Goal: Submit feedback/report problem

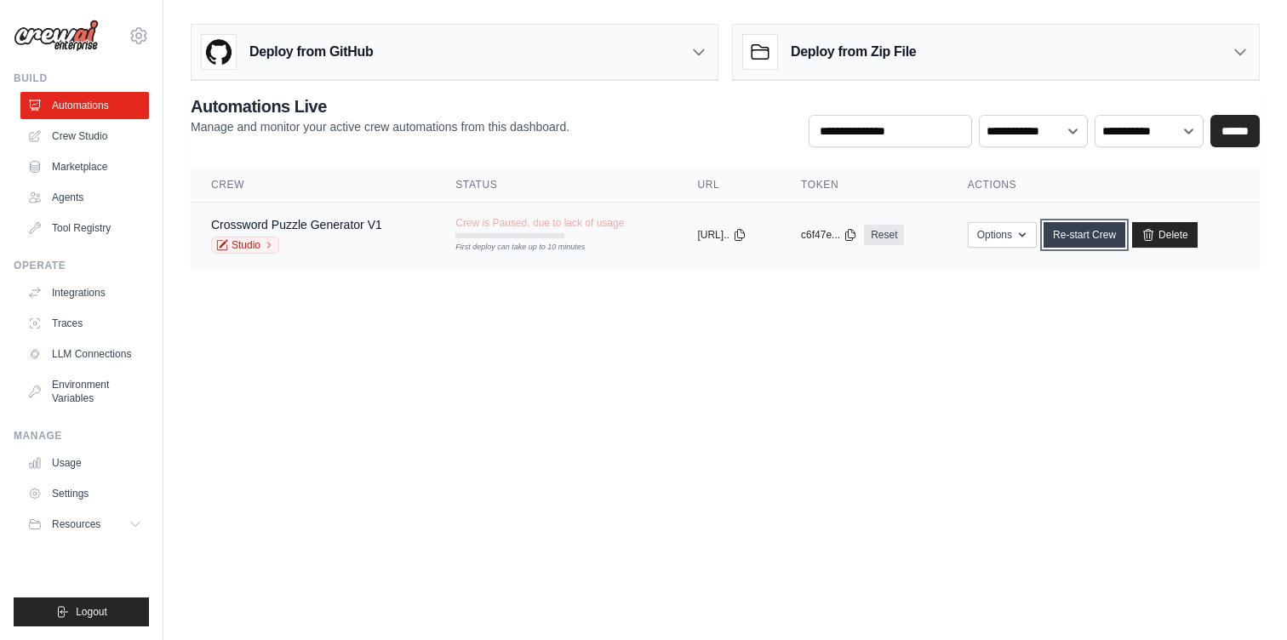
click at [1105, 238] on link "Re-start Crew" at bounding box center [1085, 235] width 82 height 26
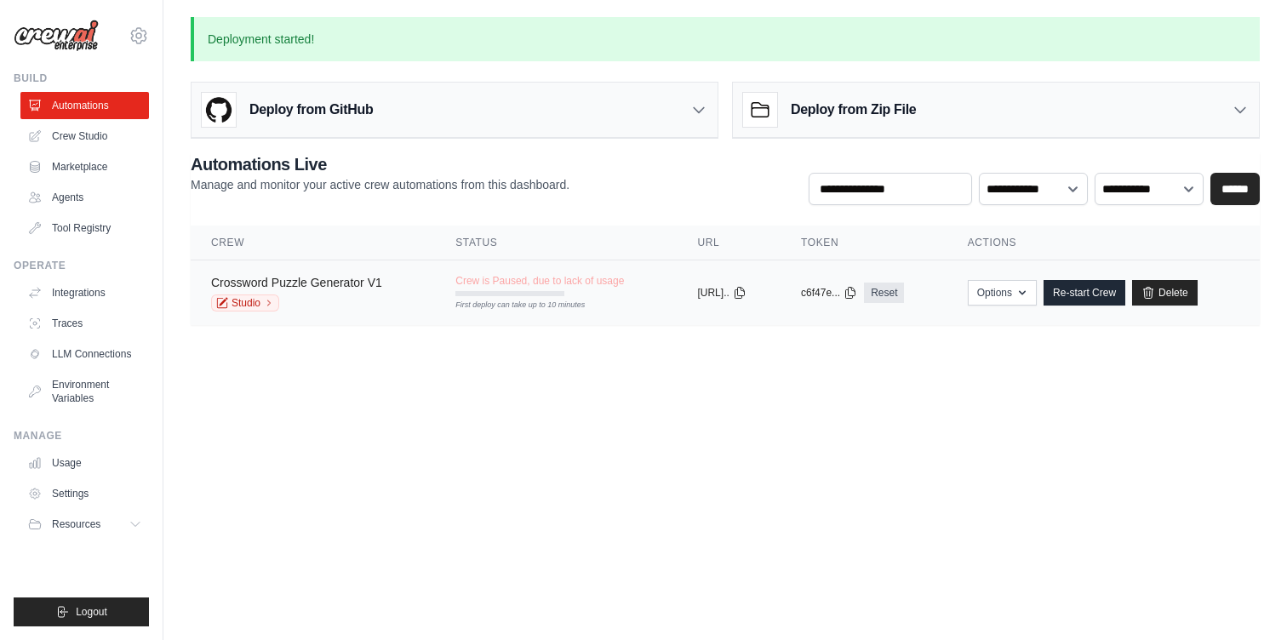
click at [337, 282] on link "Crossword Puzzle Generator V1" at bounding box center [296, 283] width 171 height 14
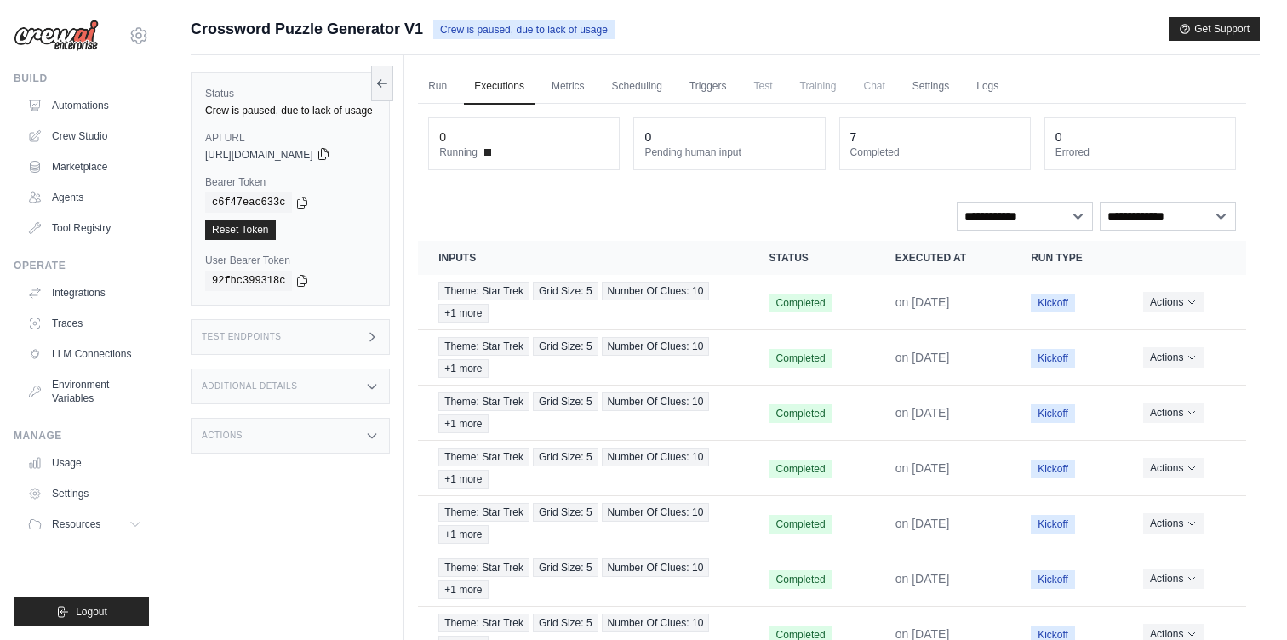
click at [330, 155] on icon at bounding box center [324, 154] width 14 height 14
click at [311, 209] on div "c6f47eac633c" at bounding box center [290, 202] width 170 height 20
click at [306, 203] on icon at bounding box center [302, 202] width 14 height 14
click at [233, 114] on div "Crew is paused, due to lack of usage" at bounding box center [290, 111] width 170 height 14
click at [387, 91] on button at bounding box center [382, 83] width 22 height 36
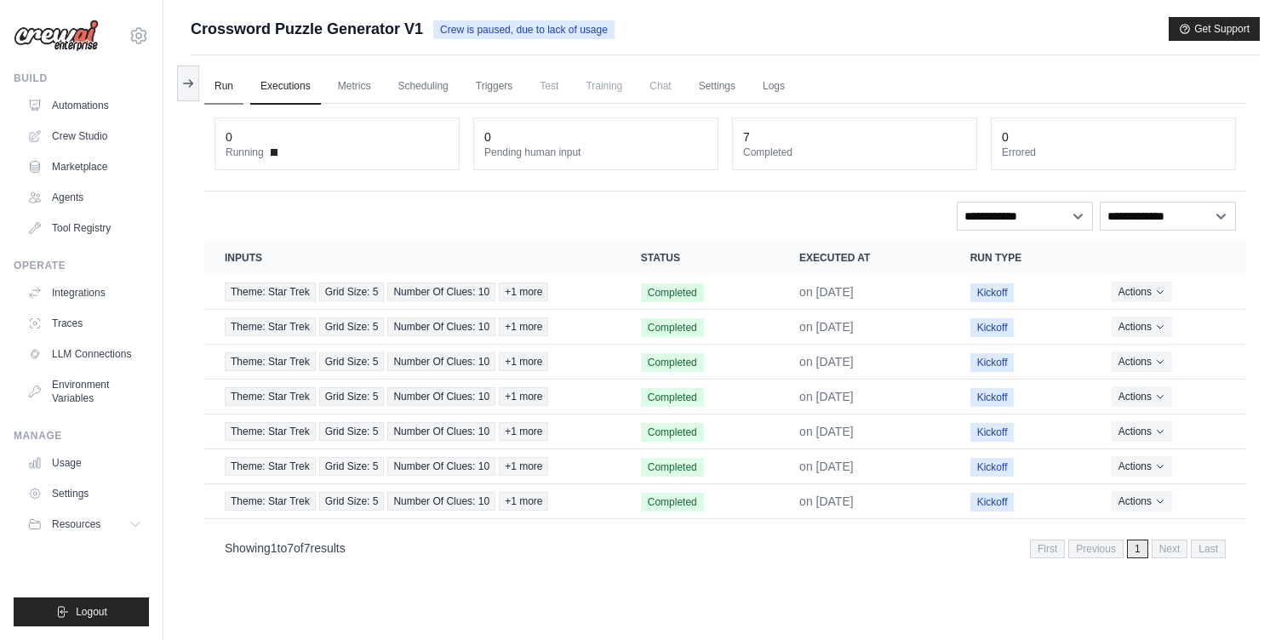
click at [226, 91] on link "Run" at bounding box center [223, 87] width 39 height 36
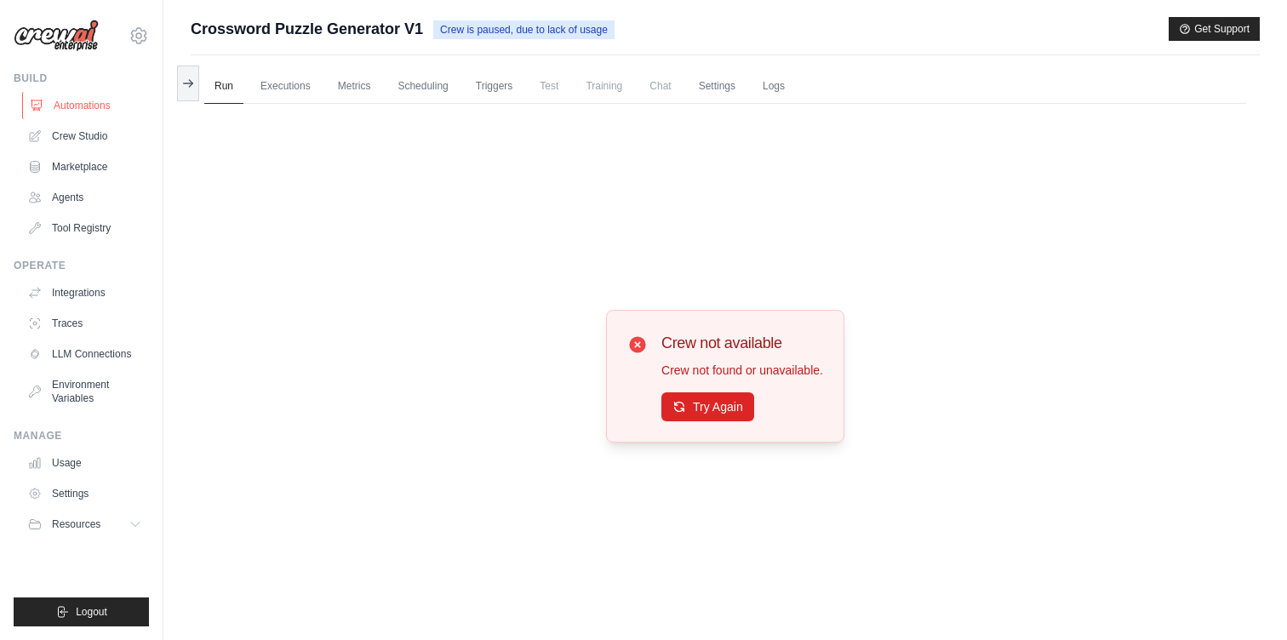
click at [70, 100] on link "Automations" at bounding box center [86, 105] width 129 height 27
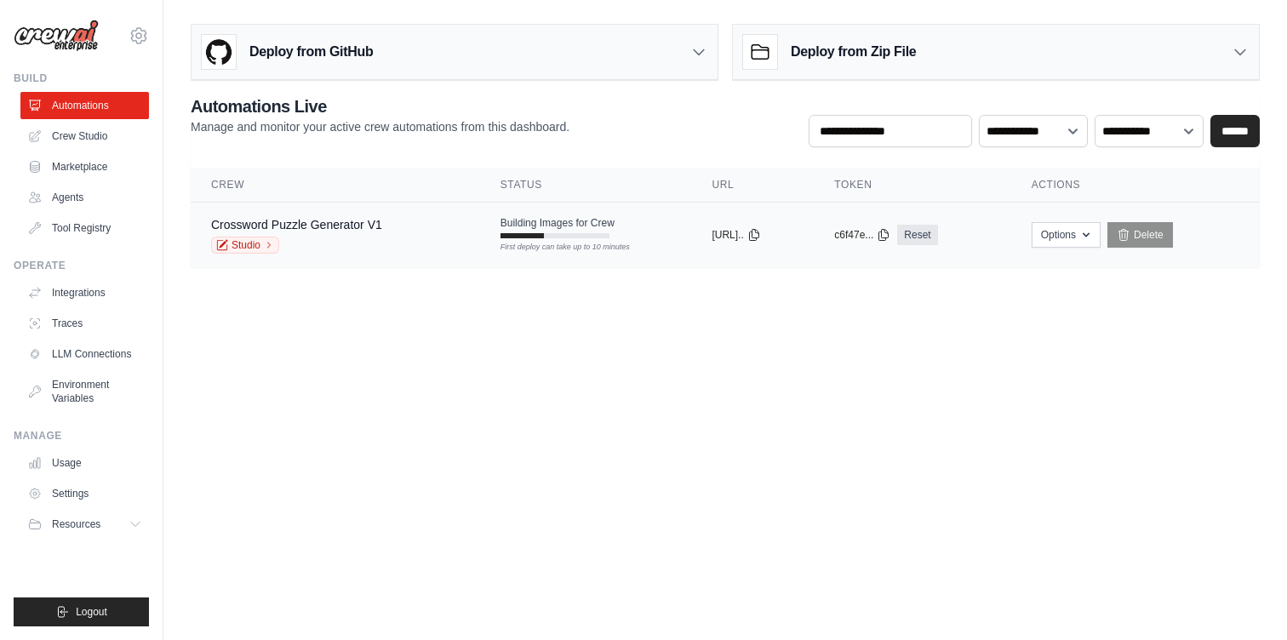
click at [404, 251] on div "Crossword Puzzle Generator V1 Studio" at bounding box center [335, 234] width 249 height 37
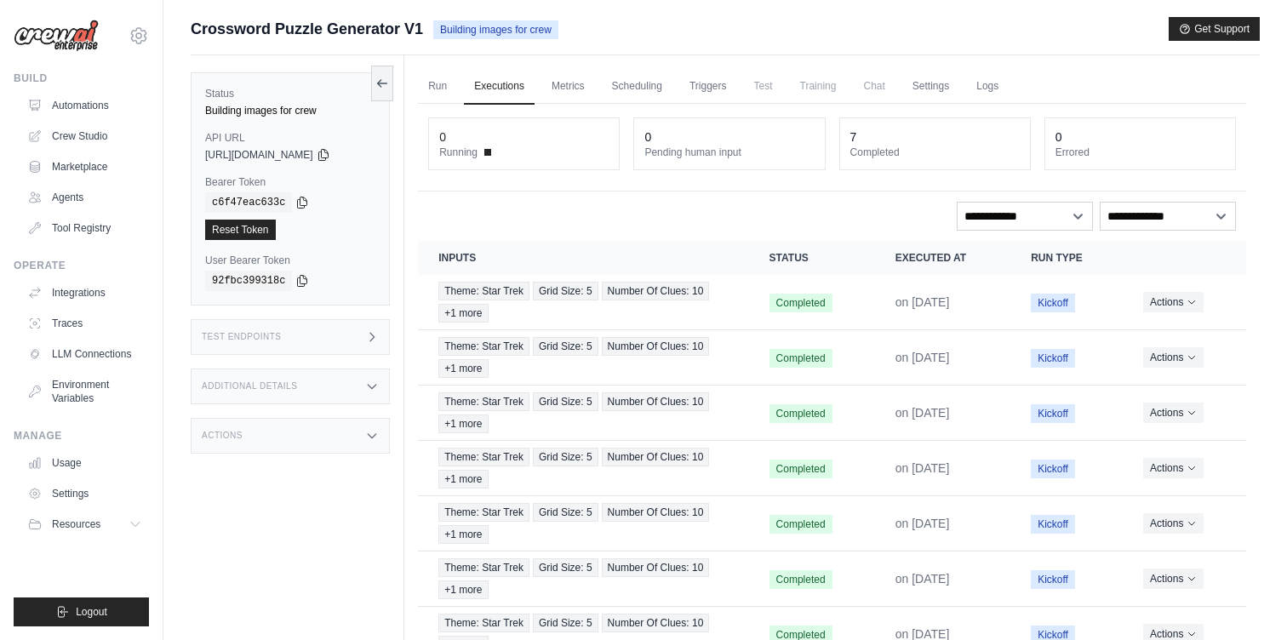
click at [77, 39] on img at bounding box center [56, 36] width 85 height 32
click at [1186, 19] on button "Get Support" at bounding box center [1214, 28] width 91 height 24
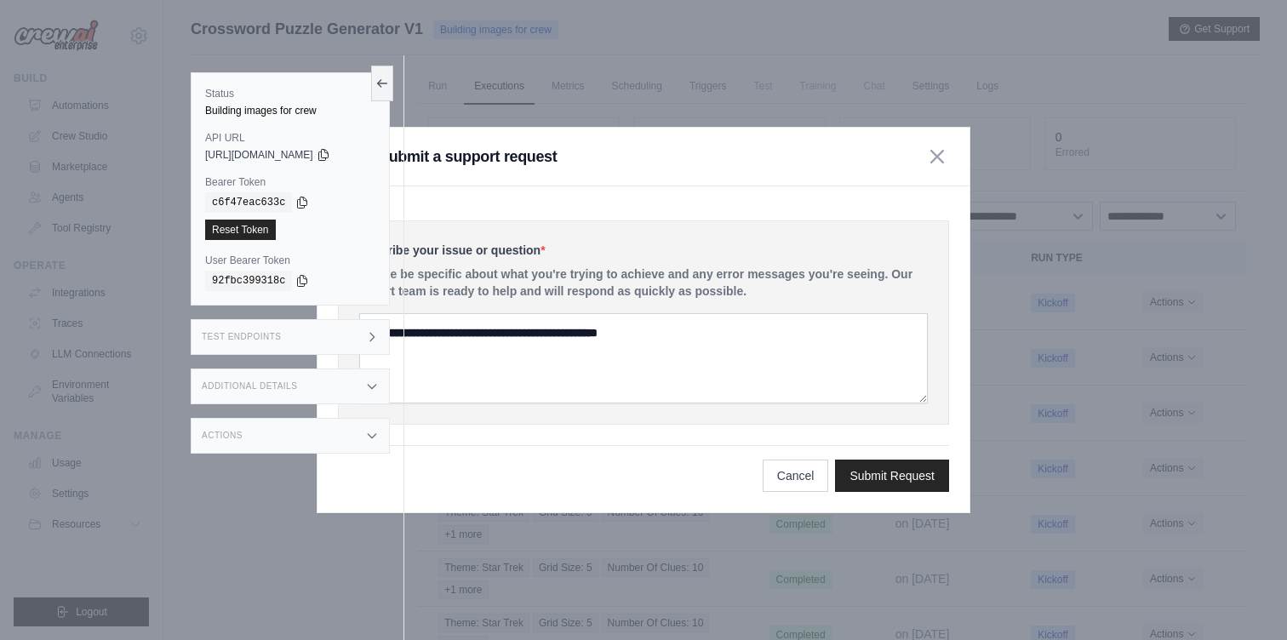
click at [503, 146] on h3 "Submit a support request" at bounding box center [468, 157] width 178 height 24
click at [931, 168] on div "Submit a support request" at bounding box center [644, 157] width 652 height 59
click at [932, 154] on icon "button" at bounding box center [938, 156] width 14 height 14
